Goal: Communication & Community: Share content

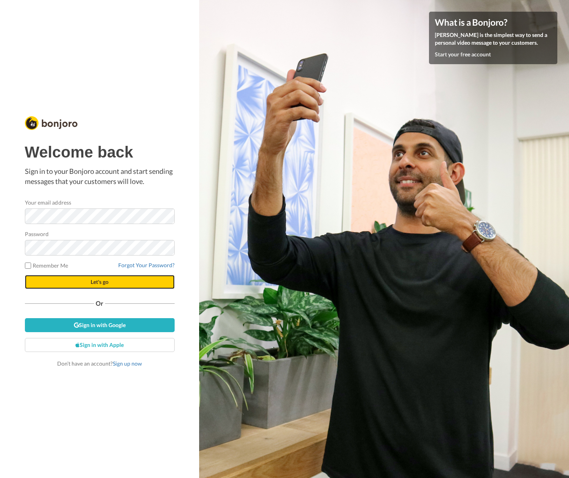
click at [121, 286] on button "Let's go" at bounding box center [100, 282] width 150 height 14
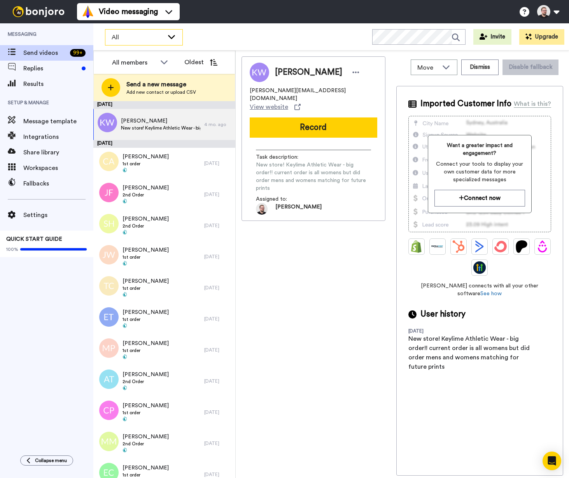
click at [151, 38] on span "All" at bounding box center [138, 37] width 52 height 9
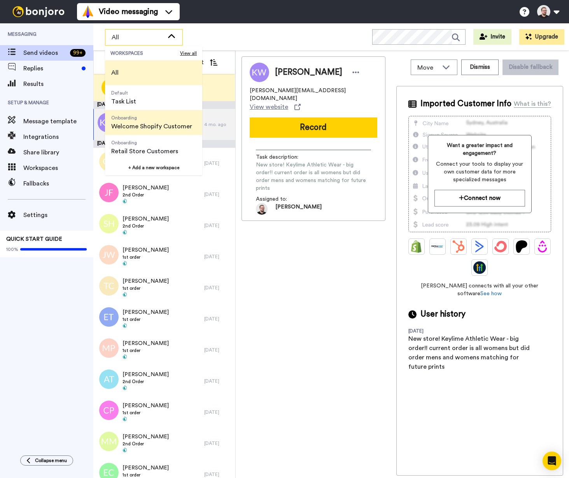
click at [165, 128] on span "Welcome Shopify Customer" at bounding box center [151, 126] width 81 height 9
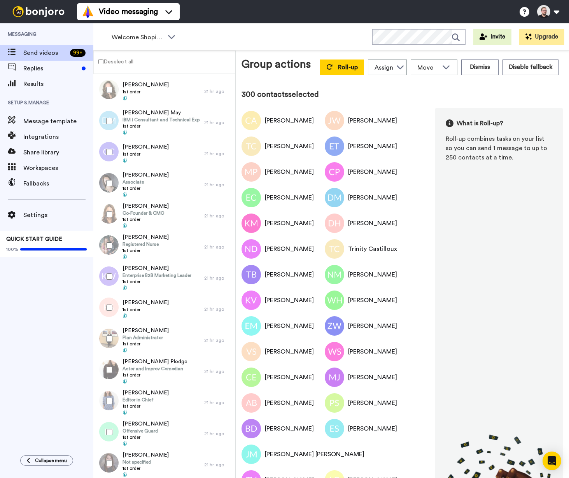
scroll to position [8969, 0]
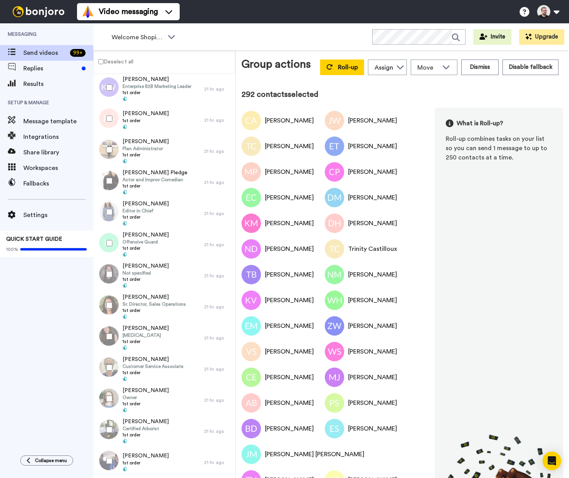
click at [110, 215] on div at bounding box center [108, 211] width 28 height 27
click at [109, 142] on div at bounding box center [108, 149] width 28 height 27
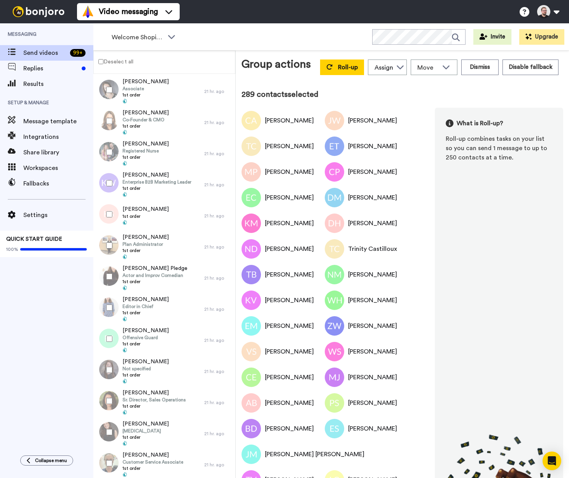
scroll to position [8833, 0]
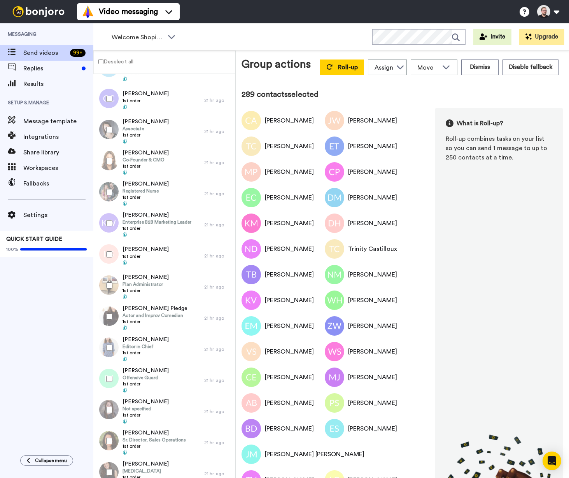
click at [112, 253] on div at bounding box center [108, 254] width 28 height 27
drag, startPoint x: 110, startPoint y: 166, endPoint x: 110, endPoint y: 135, distance: 31.1
click at [110, 166] on div at bounding box center [108, 160] width 28 height 27
click at [111, 125] on div at bounding box center [108, 129] width 28 height 27
click at [112, 102] on div at bounding box center [108, 98] width 28 height 27
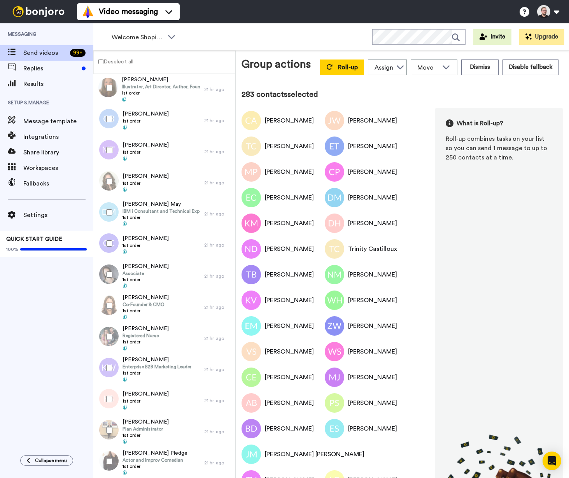
scroll to position [8609, 0]
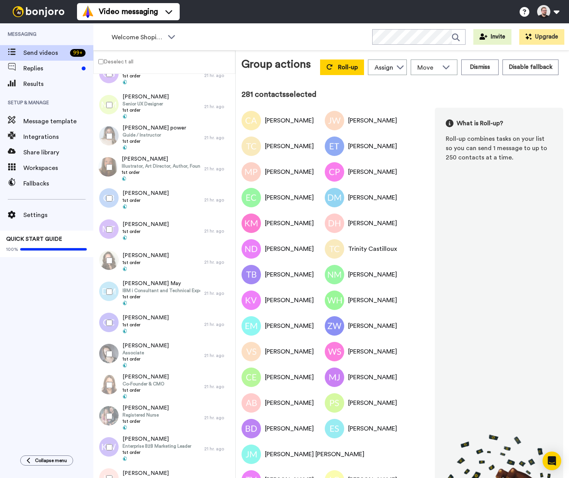
click at [110, 236] on div at bounding box center [108, 229] width 28 height 27
click at [105, 169] on div at bounding box center [108, 167] width 28 height 27
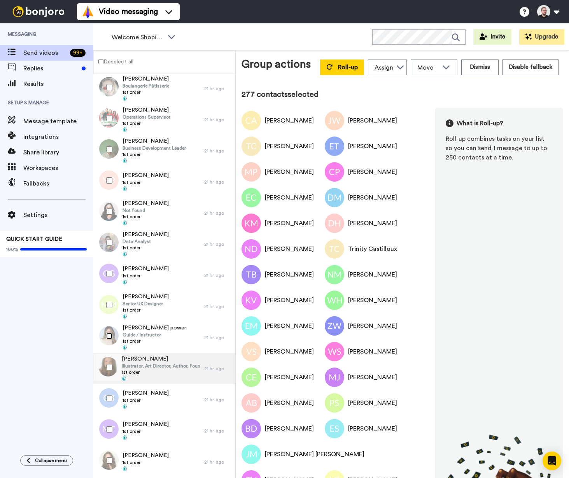
scroll to position [8369, 0]
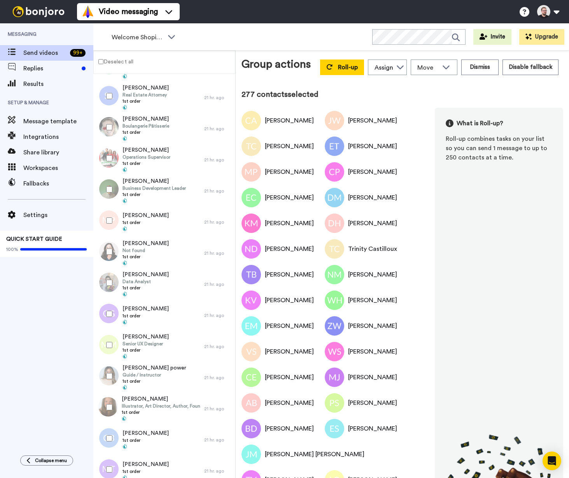
click at [109, 349] on div at bounding box center [108, 344] width 28 height 27
click at [109, 317] on div at bounding box center [108, 313] width 28 height 27
click at [108, 193] on div at bounding box center [108, 189] width 28 height 27
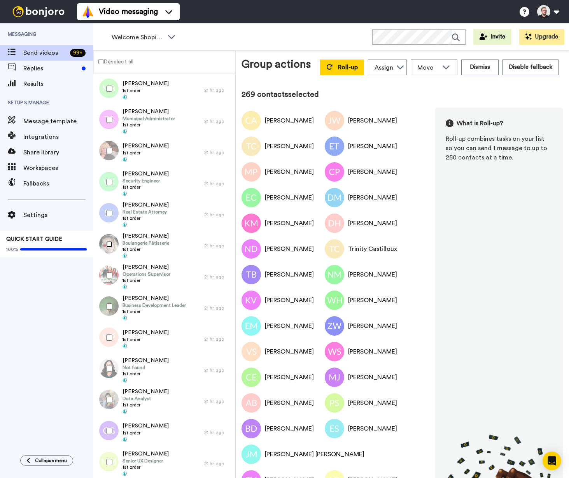
scroll to position [8212, 0]
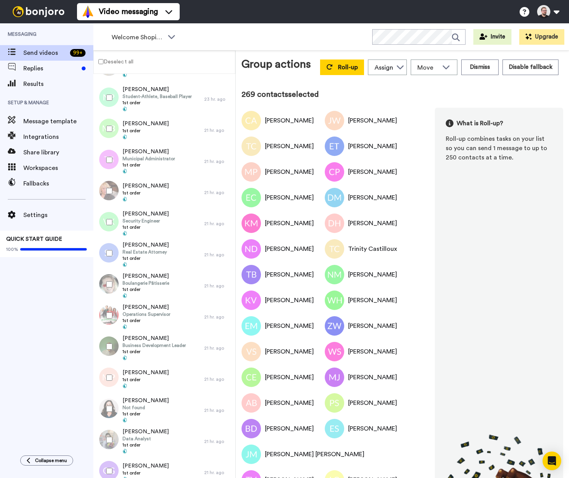
click at [113, 250] on div at bounding box center [108, 253] width 28 height 27
click at [112, 219] on div at bounding box center [108, 221] width 28 height 27
click at [112, 192] on div at bounding box center [108, 190] width 28 height 27
click at [108, 155] on div at bounding box center [108, 159] width 28 height 27
click at [114, 119] on div at bounding box center [108, 128] width 28 height 27
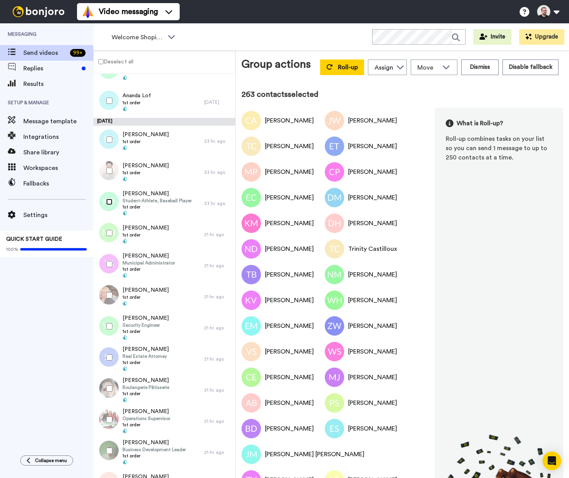
scroll to position [8068, 0]
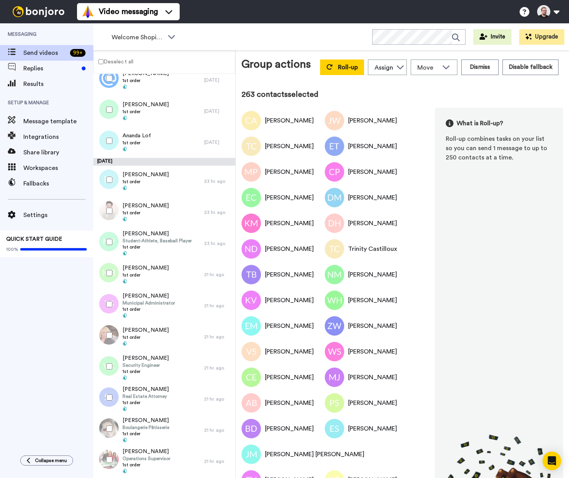
click at [108, 214] on div at bounding box center [108, 210] width 28 height 27
click at [112, 183] on div at bounding box center [108, 179] width 28 height 27
click at [354, 68] on button "Roll-up" at bounding box center [342, 68] width 44 height 16
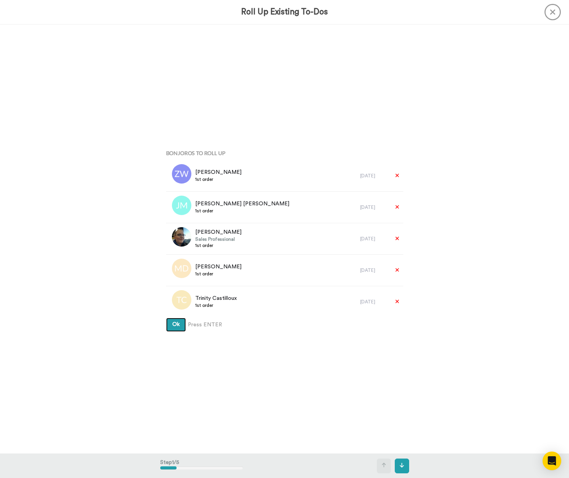
click at [166, 318] on button "Ok" at bounding box center [176, 325] width 20 height 14
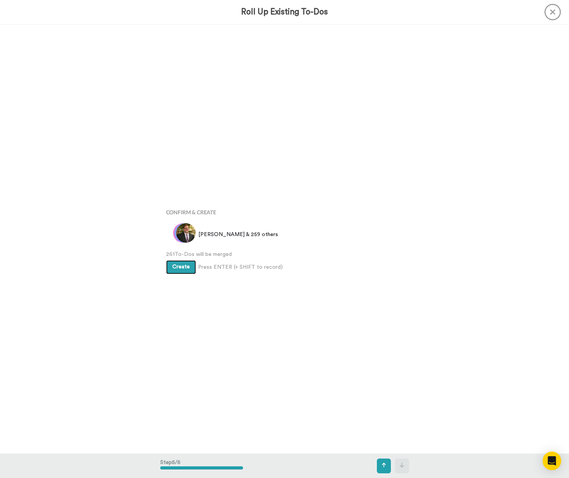
scroll to position [1716, 0]
click at [63, 193] on div "Bonjoros To Roll Up Zoie Williamson 1st order 5 days ago Jacqueline Myra 1st or…" at bounding box center [284, 239] width 569 height 429
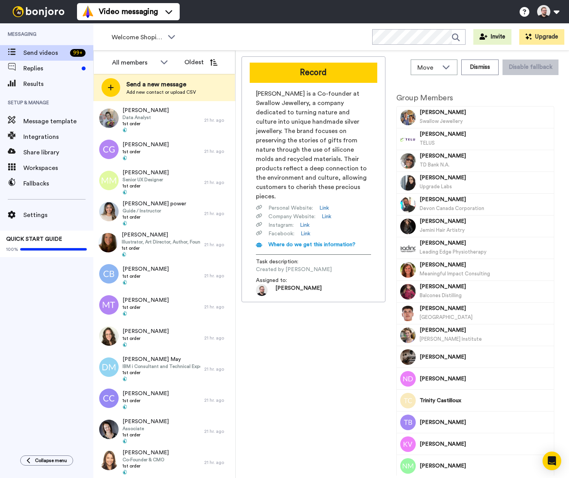
click at [309, 137] on span "Nicky Fast is a Co-founder at Swallow Jewellery, a company dedicated to turning…" at bounding box center [313, 145] width 115 height 112
click at [313, 68] on button "Record" at bounding box center [314, 73] width 128 height 20
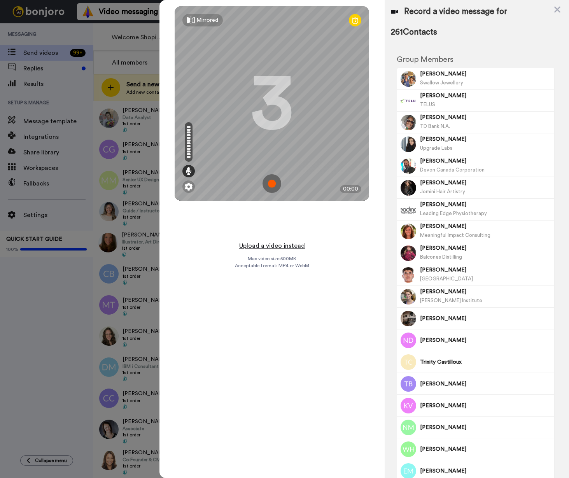
click at [289, 247] on button "Upload a video instead" at bounding box center [272, 246] width 70 height 10
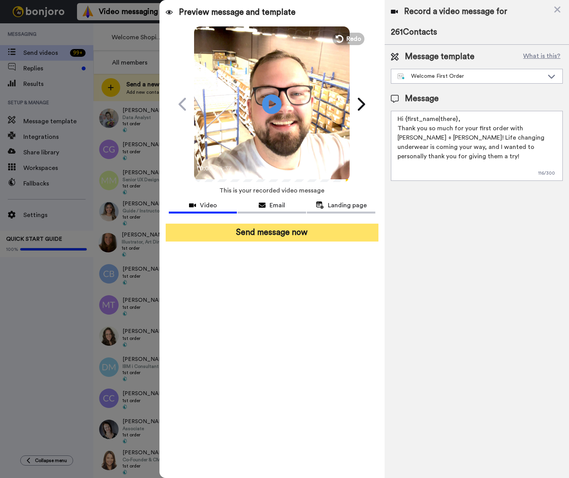
click at [302, 236] on button "Send message now" at bounding box center [272, 233] width 213 height 18
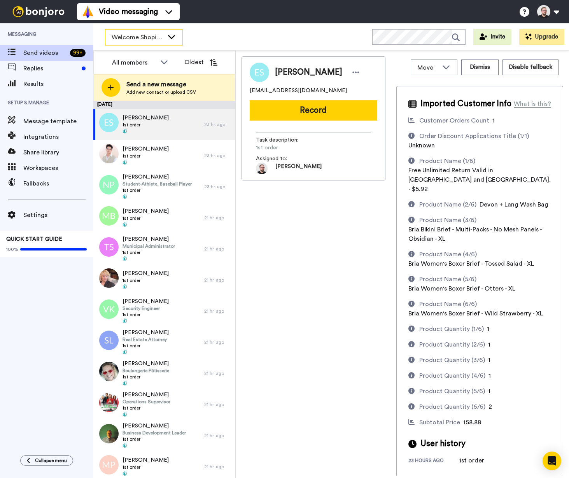
click at [149, 38] on span "Welcome Shopify Customer" at bounding box center [138, 37] width 52 height 9
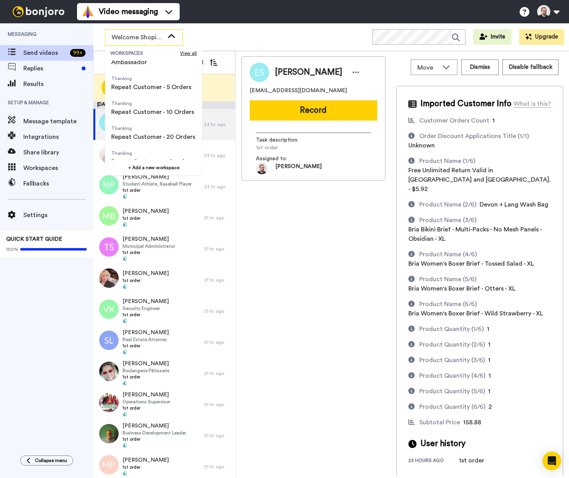
scroll to position [149, 0]
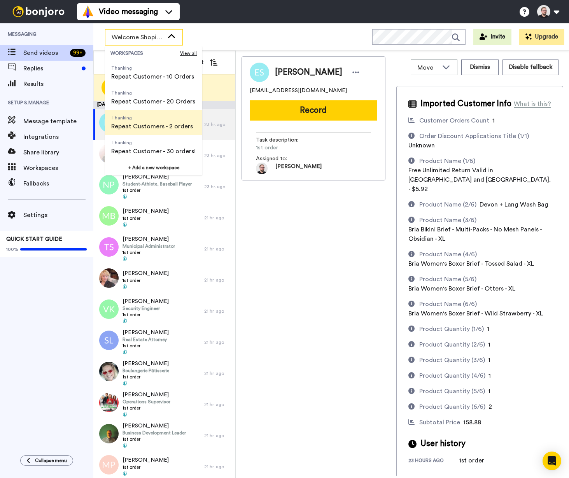
click at [153, 132] on span "Thanking Repeat Customers - 2 orders" at bounding box center [152, 122] width 94 height 25
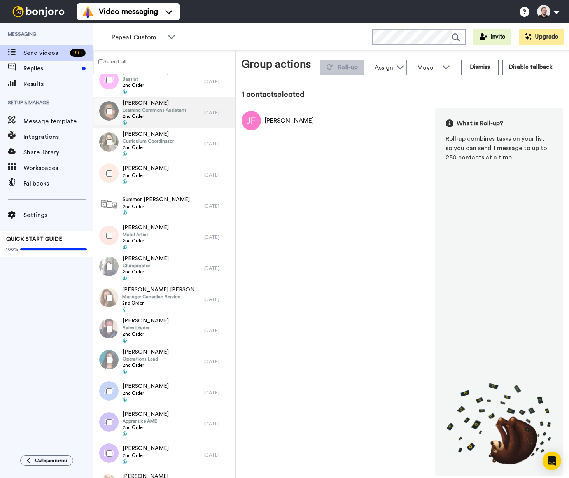
scroll to position [2746, 0]
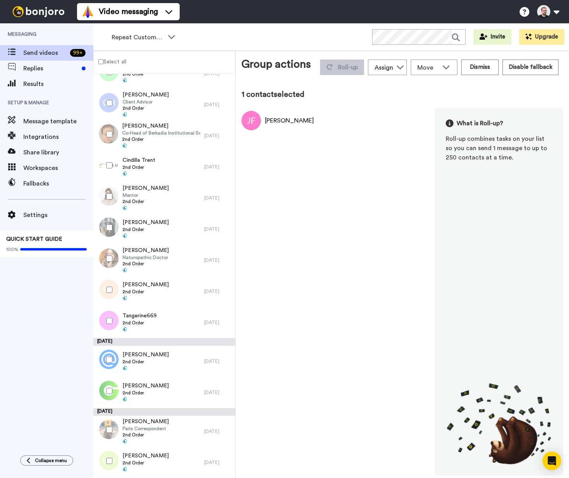
click at [112, 290] on div at bounding box center [108, 289] width 28 height 27
click at [110, 62] on label "Select all" at bounding box center [110, 61] width 33 height 9
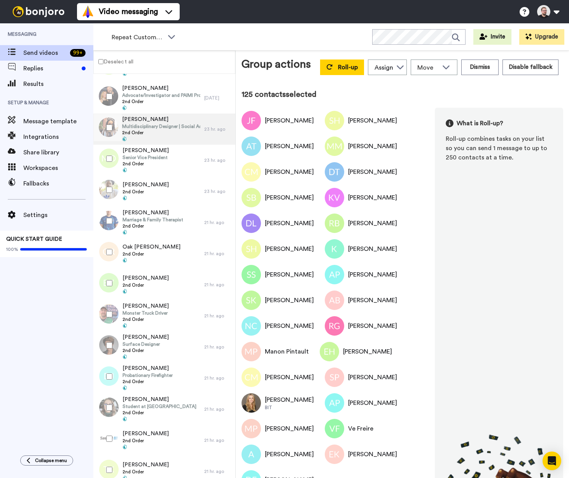
scroll to position [3005, 0]
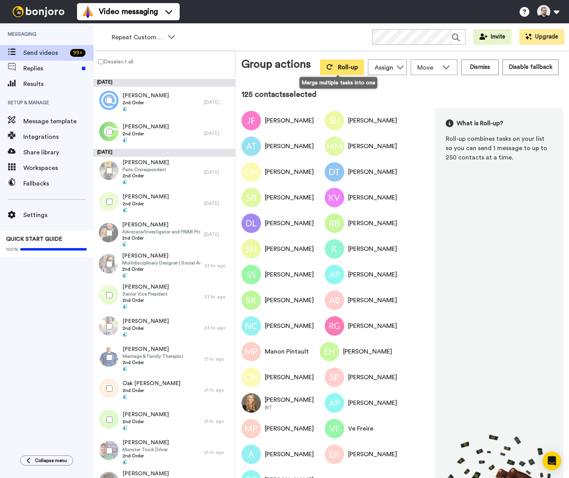
click at [344, 68] on span "Roll-up" at bounding box center [348, 67] width 20 height 6
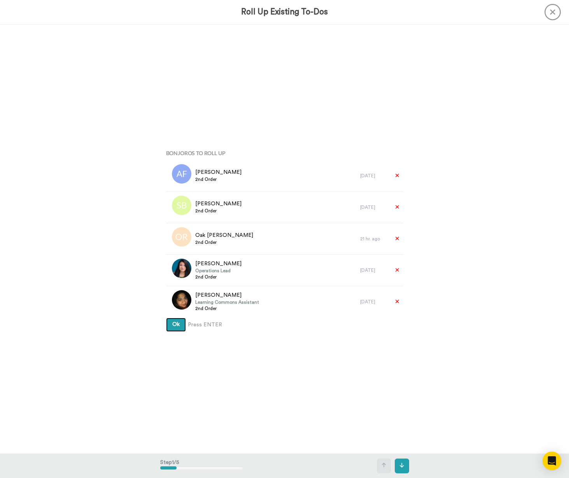
click at [166, 318] on button "Ok" at bounding box center [176, 325] width 20 height 14
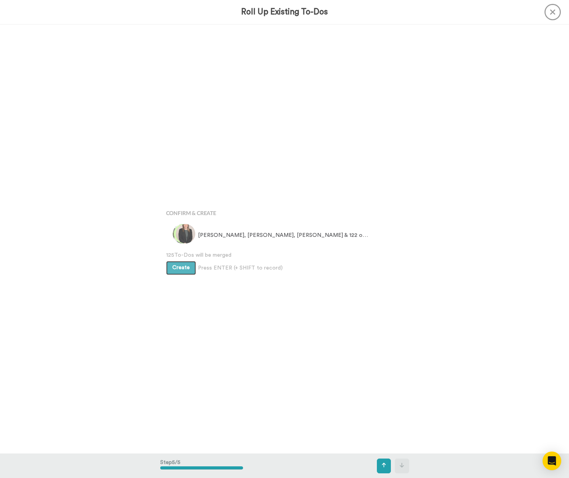
scroll to position [1716, 0]
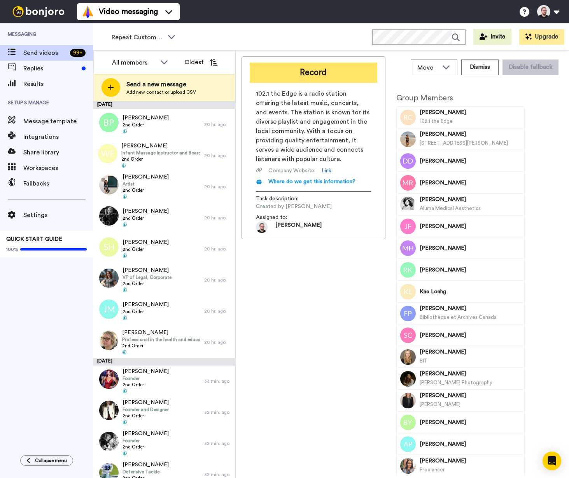
click at [284, 70] on button "Record" at bounding box center [314, 73] width 128 height 20
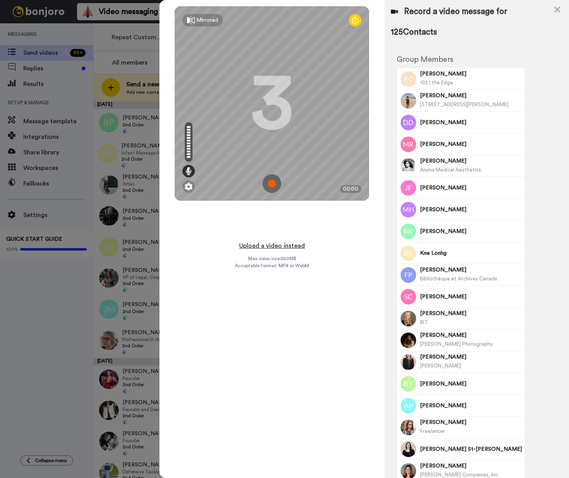
click at [288, 244] on button "Upload a video instead" at bounding box center [272, 246] width 70 height 10
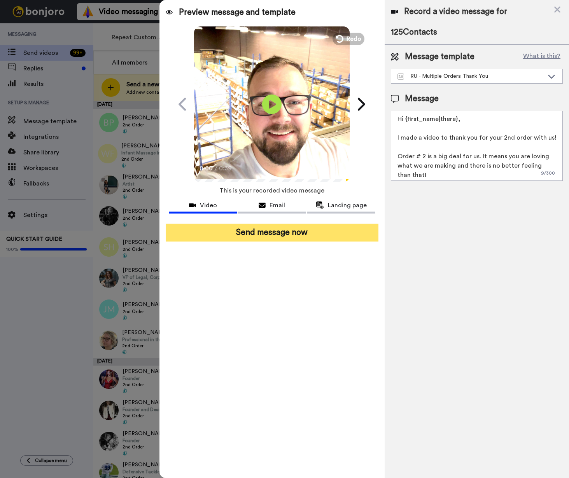
click at [301, 235] on button "Send message now" at bounding box center [272, 233] width 213 height 18
